Goal: Task Accomplishment & Management: Manage account settings

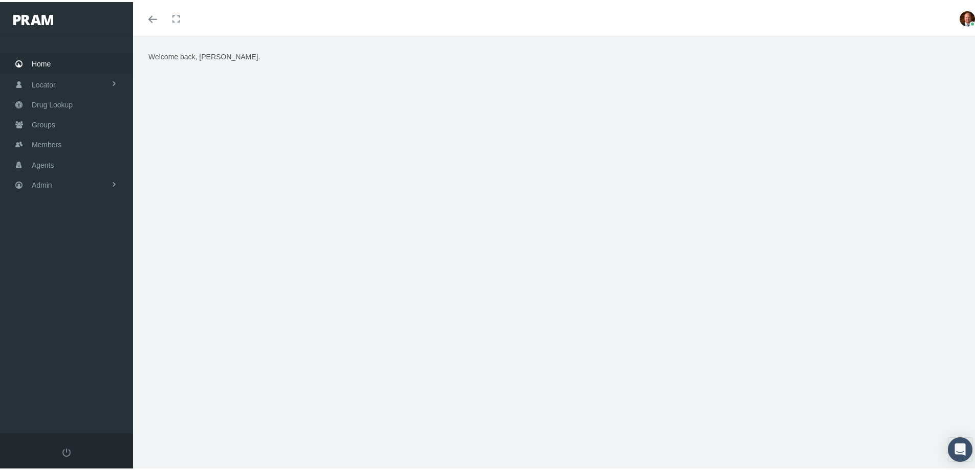
click at [50, 60] on span "Home" at bounding box center [41, 61] width 19 height 19
click at [54, 160] on span "Agents" at bounding box center [43, 162] width 23 height 19
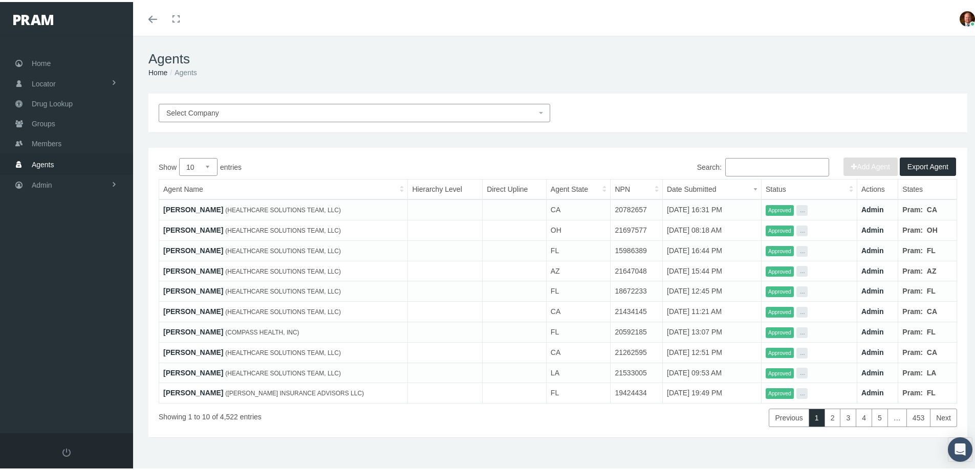
click at [741, 162] on input "Search:" at bounding box center [777, 165] width 104 height 18
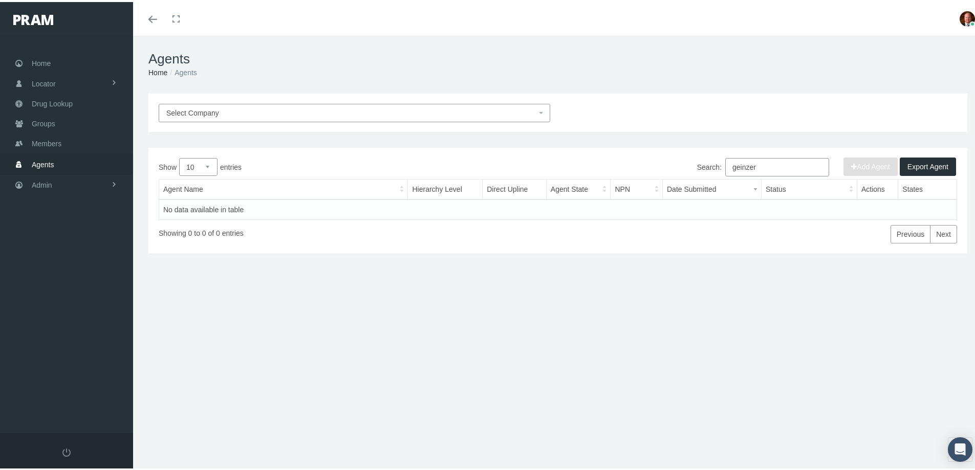
drag, startPoint x: 756, startPoint y: 162, endPoint x: 721, endPoint y: 170, distance: 35.1
click at [725, 170] on input "geinzer" at bounding box center [777, 165] width 104 height 18
type input "fleis"
click at [194, 205] on link "Wayne Fleishman" at bounding box center [193, 208] width 60 height 8
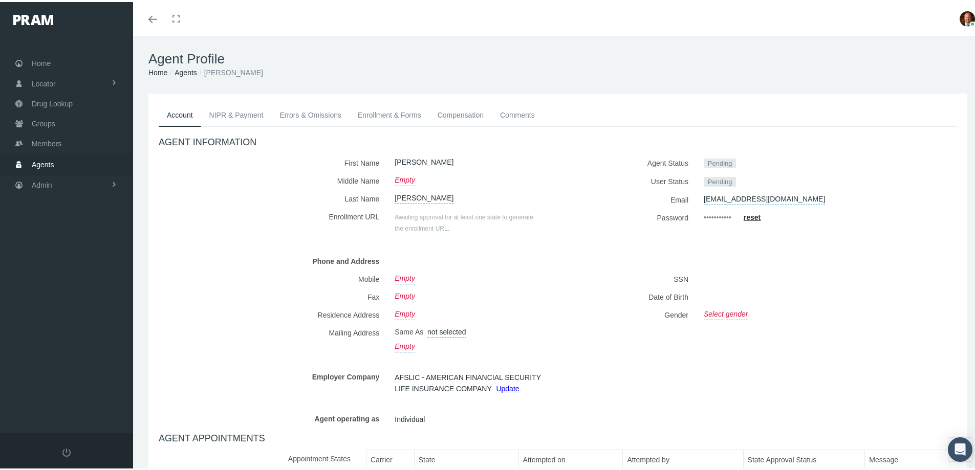
click at [408, 196] on link "Fleishman" at bounding box center [423, 195] width 59 height 14
click at [413, 196] on input "Fleishman" at bounding box center [448, 197] width 109 height 18
type input "Fleischman"
click at [514, 198] on icon "submit" at bounding box center [517, 195] width 6 height 6
click at [227, 115] on link "NIPR & Payment" at bounding box center [236, 113] width 71 height 23
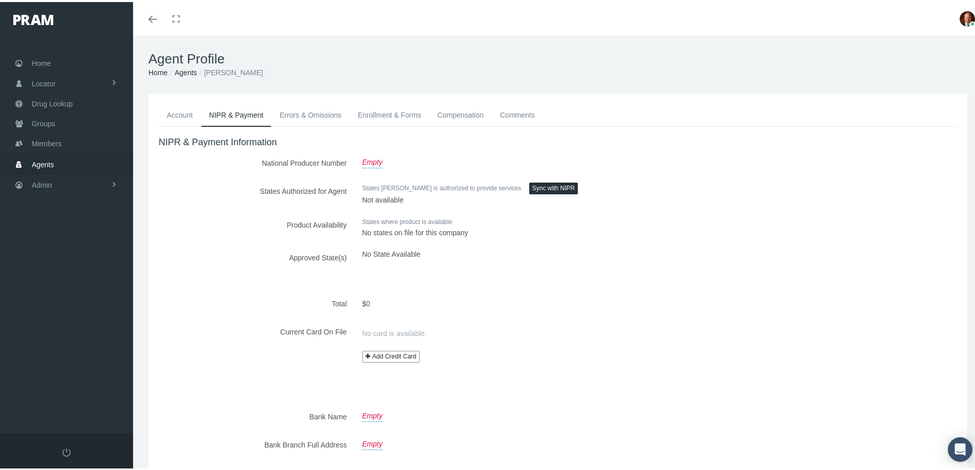
click at [182, 122] on link "Account" at bounding box center [180, 113] width 42 height 23
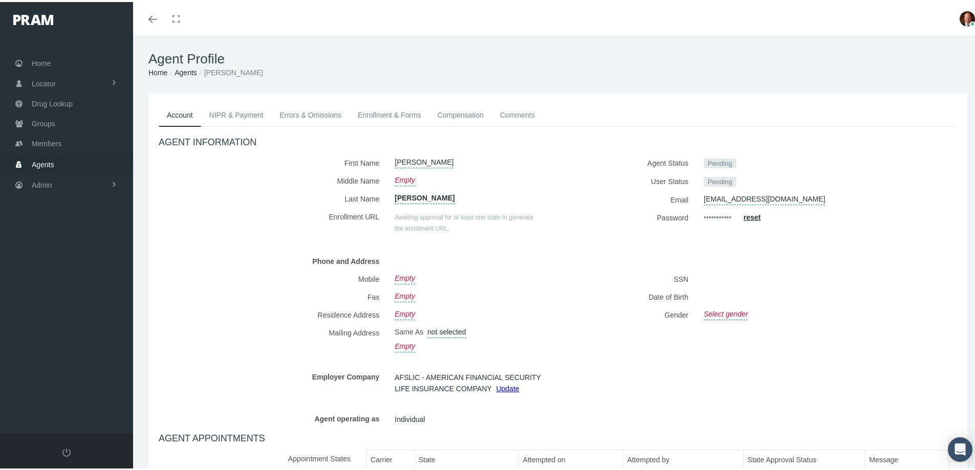
click at [190, 73] on link "Agents" at bounding box center [185, 71] width 23 height 8
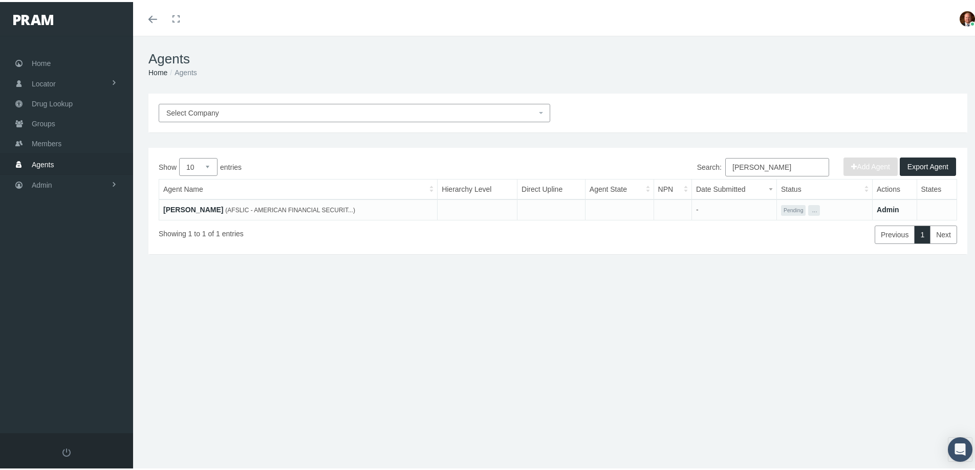
drag, startPoint x: 758, startPoint y: 165, endPoint x: 690, endPoint y: 171, distance: 68.8
click at [690, 171] on div "Search: fleis" at bounding box center [757, 166] width 399 height 21
type input "dan thompson"
click at [191, 204] on link "[PERSON_NAME]" at bounding box center [193, 208] width 60 height 8
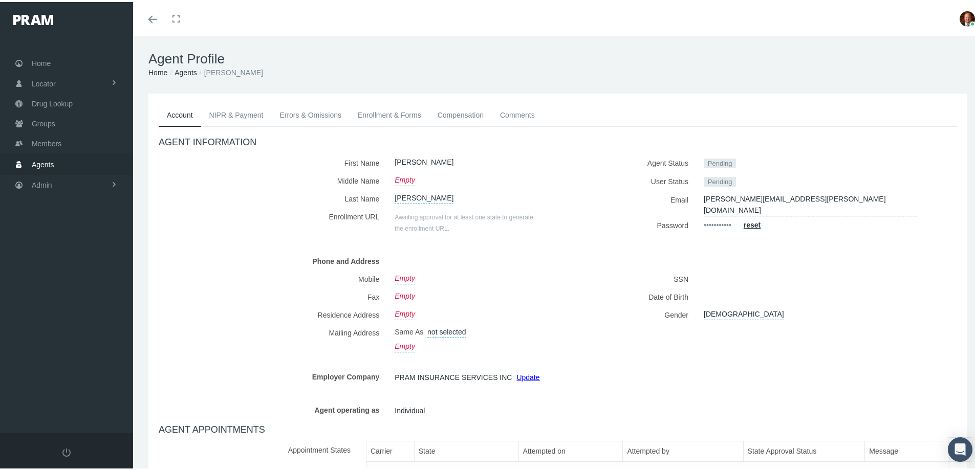
click at [499, 110] on link "Comments" at bounding box center [517, 113] width 51 height 23
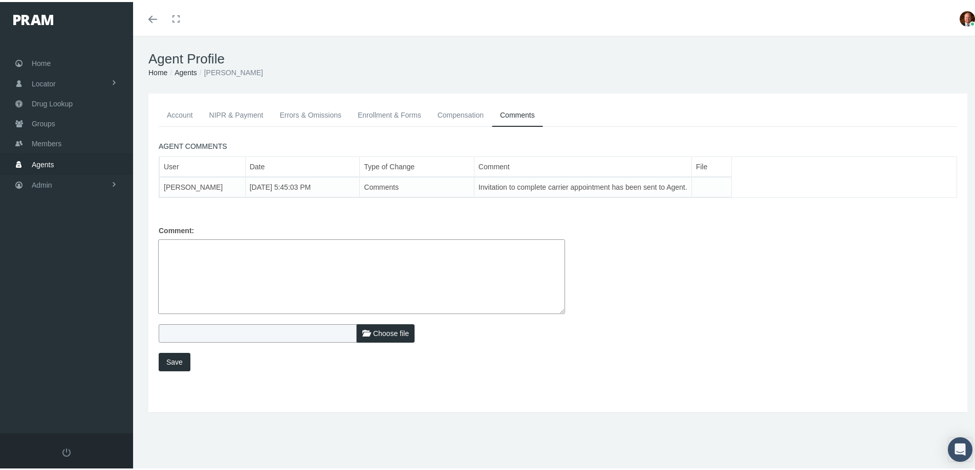
click at [456, 114] on link "Compensation" at bounding box center [460, 113] width 62 height 23
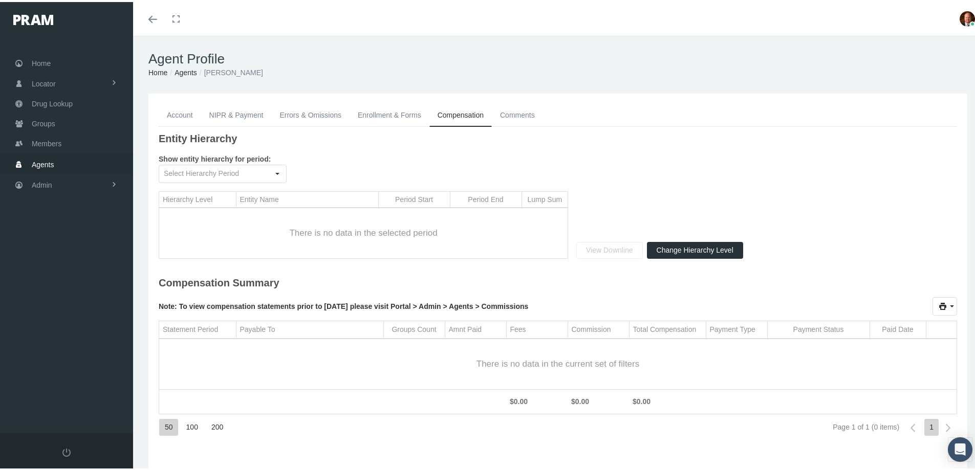
click at [386, 114] on link "Enrollment & Forms" at bounding box center [389, 113] width 80 height 23
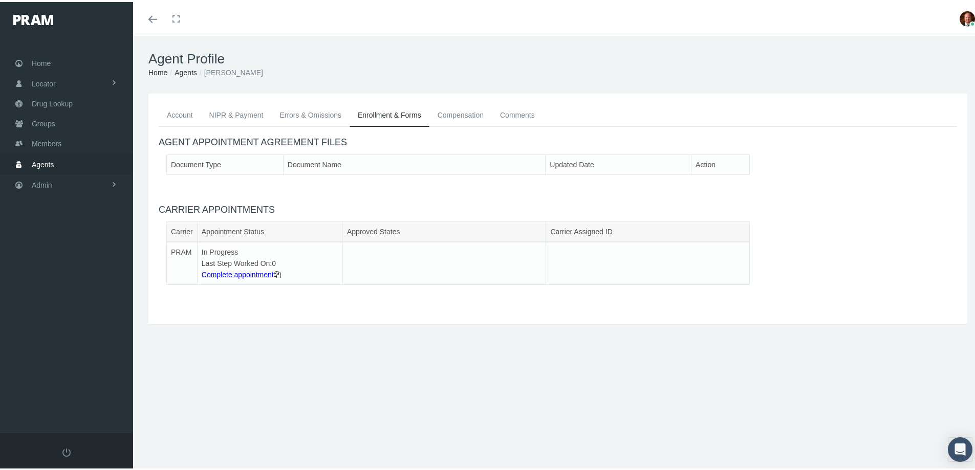
click at [317, 113] on link "Errors & Omissions" at bounding box center [310, 113] width 78 height 23
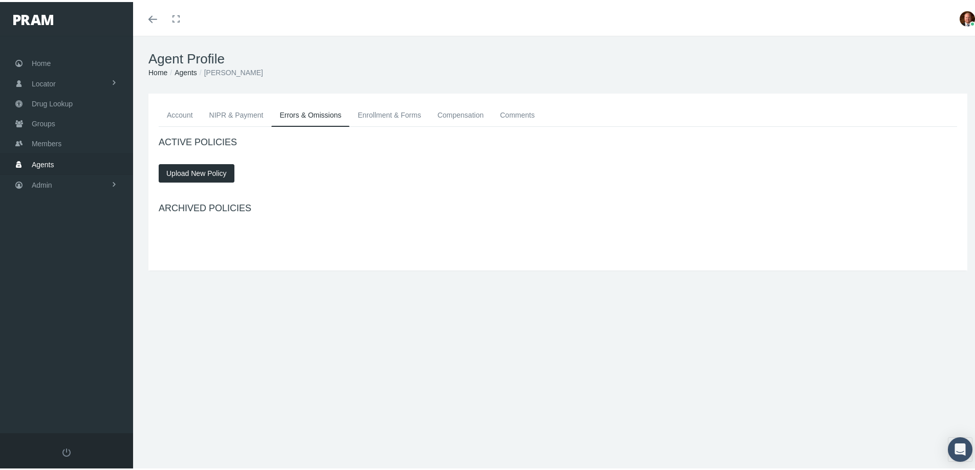
click at [242, 121] on link "NIPR & Payment" at bounding box center [236, 113] width 71 height 23
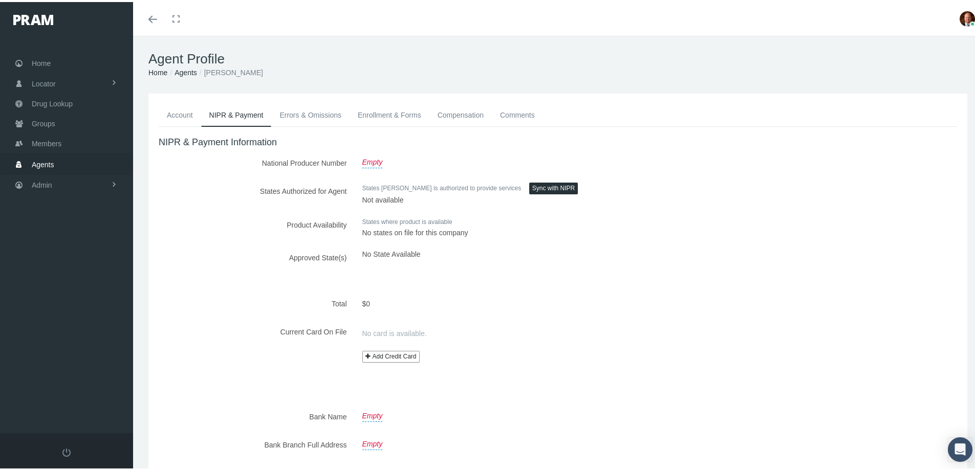
click at [189, 114] on link "Account" at bounding box center [180, 113] width 42 height 23
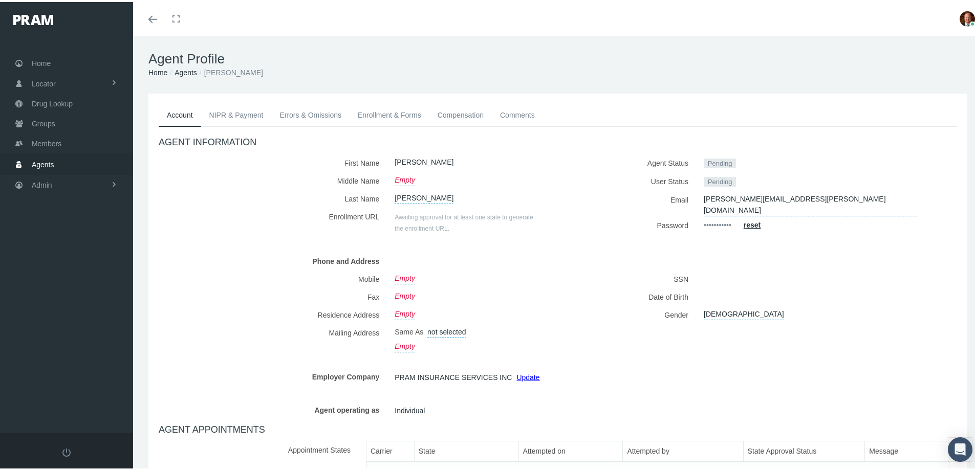
click at [184, 70] on link "Agents" at bounding box center [185, 71] width 23 height 8
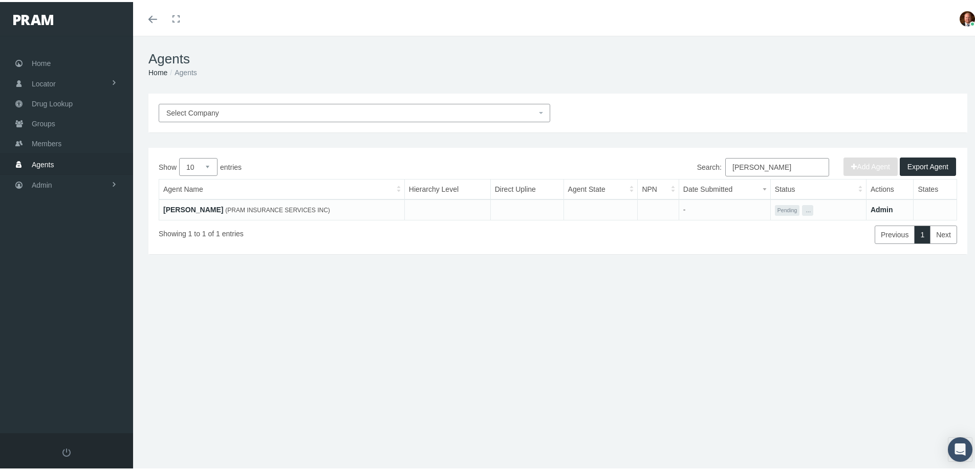
drag, startPoint x: 777, startPoint y: 166, endPoint x: 711, endPoint y: 167, distance: 66.0
click at [711, 167] on label "Search: [PERSON_NAME]" at bounding box center [763, 165] width 132 height 18
type input "fleisch"
click at [192, 207] on link "[PERSON_NAME]" at bounding box center [193, 208] width 60 height 8
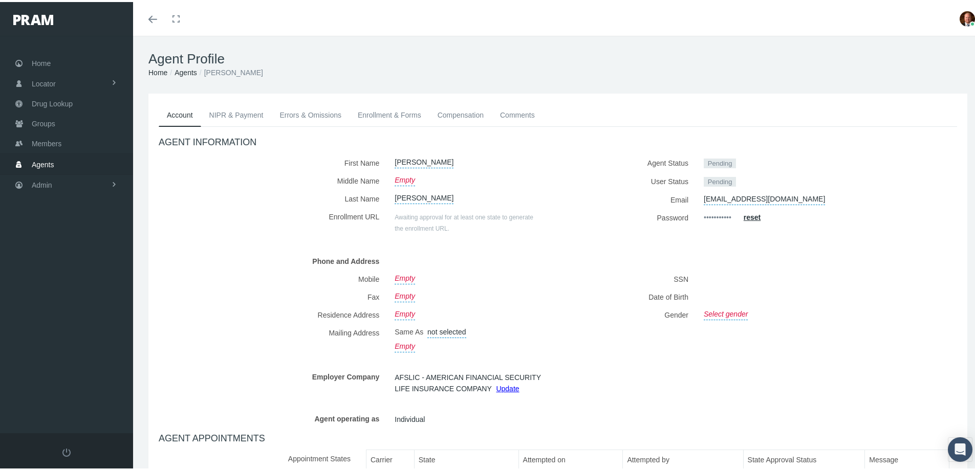
click at [516, 114] on link "Comments" at bounding box center [517, 113] width 51 height 23
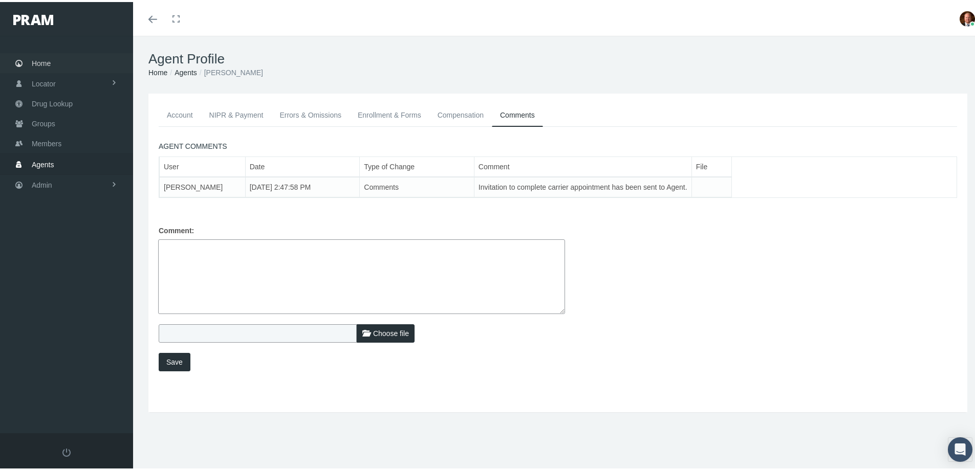
click at [37, 59] on span "Home" at bounding box center [41, 61] width 19 height 19
